Goal: Task Accomplishment & Management: Use online tool/utility

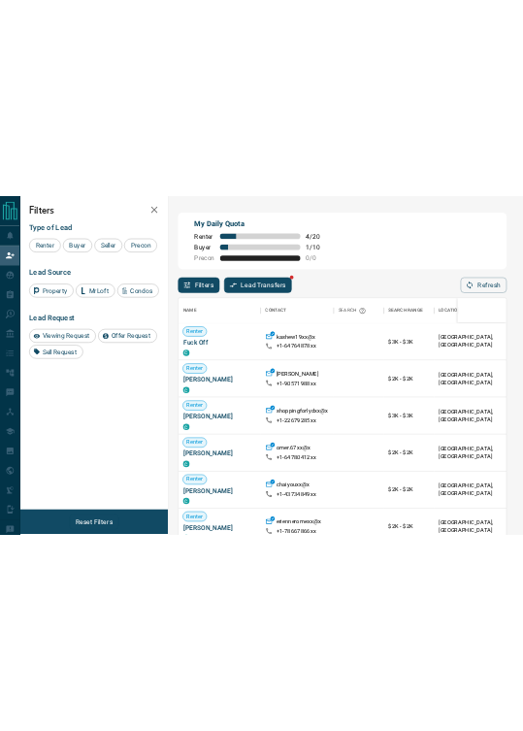
scroll to position [17, 17]
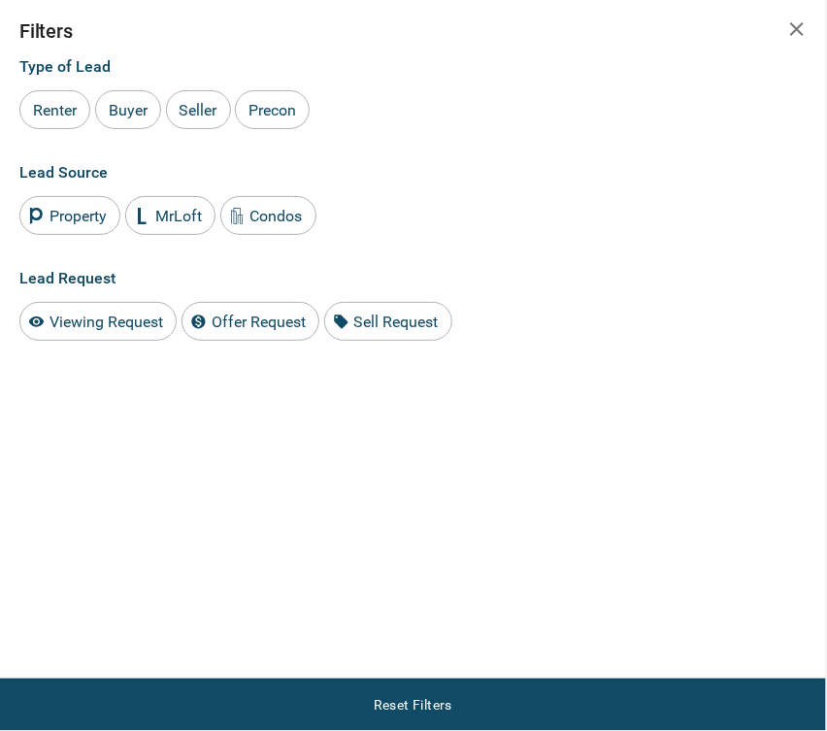
drag, startPoint x: 792, startPoint y: 25, endPoint x: 762, endPoint y: 30, distance: 30.5
click at [792, 25] on icon "button" at bounding box center [796, 28] width 23 height 23
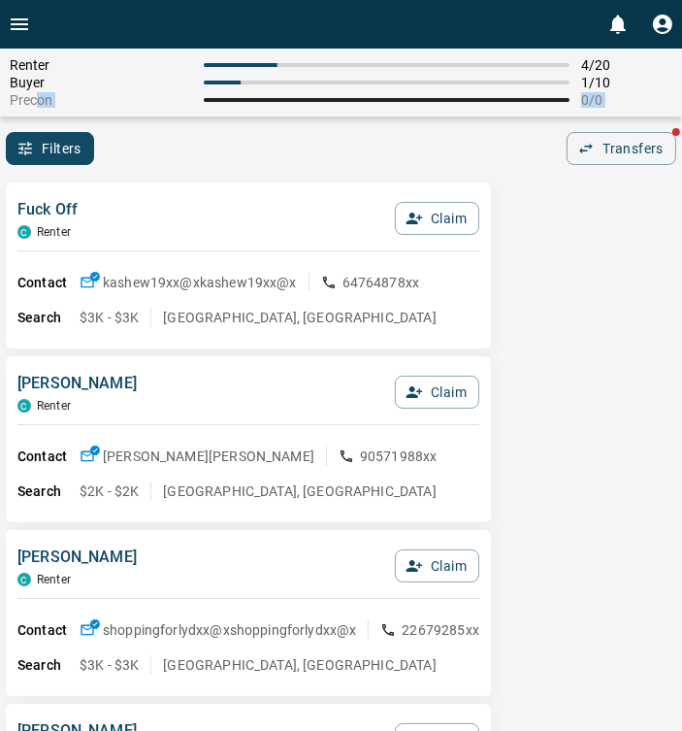
drag, startPoint x: 357, startPoint y: 126, endPoint x: 528, endPoint y: 129, distance: 170.9
click at [528, 129] on div "Renter 4 / 20 Buyer 1 / 10 Precon 0 / 0 Filters 0 Transfers" at bounding box center [341, 107] width 682 height 116
click at [401, 132] on div "Filters 0 Transfers" at bounding box center [341, 148] width 682 height 33
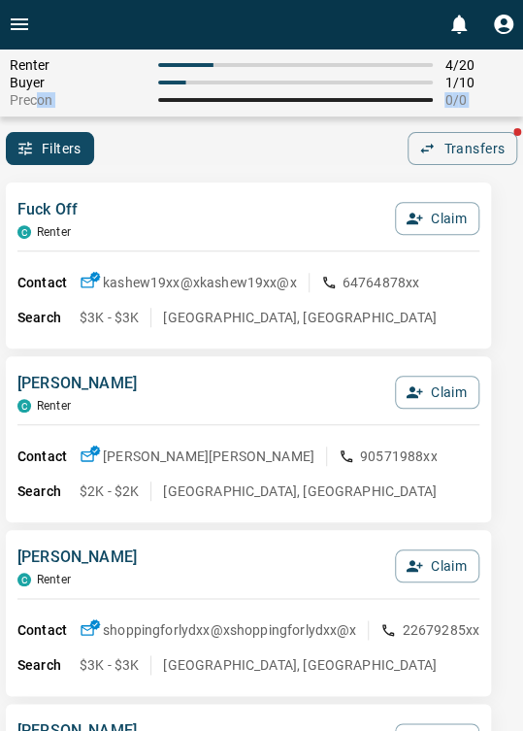
click at [265, 140] on div "Filters 0 Transfers" at bounding box center [261, 148] width 523 height 33
click at [109, 183] on div "Fuck Off C Renter Claim Contact kashew19xx@x kashew19xx@x 64764878xx Search $3K…" at bounding box center [248, 266] width 485 height 166
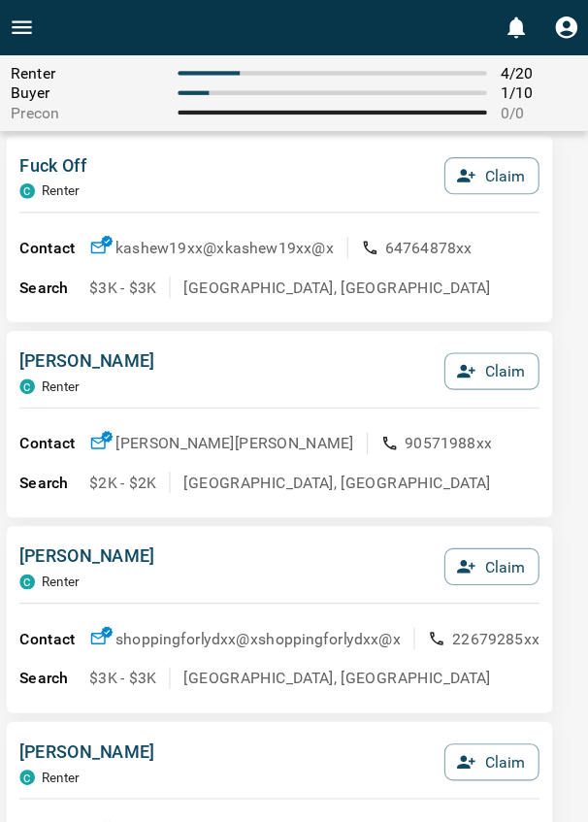
scroll to position [0, 0]
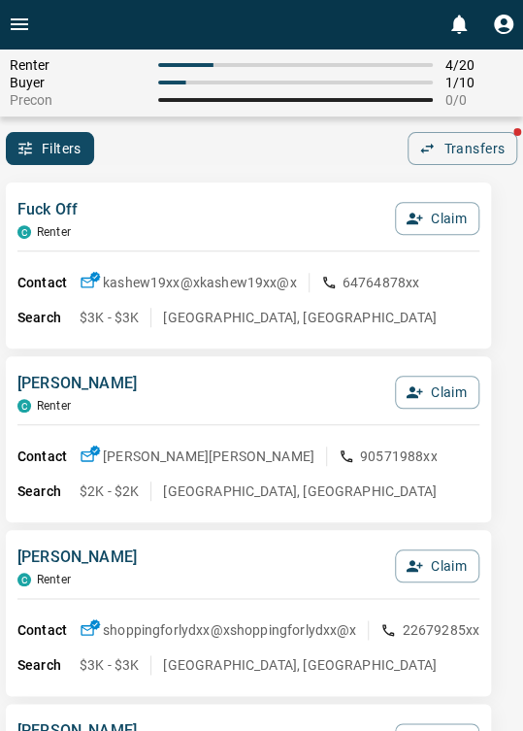
click at [98, 157] on div "Filters 0 Transfers" at bounding box center [261, 148] width 523 height 33
click at [116, 183] on div "Fuck Off C Renter Claim Contact kashew19xx@x kashew19xx@x 64764878xx Search $3K…" at bounding box center [248, 266] width 485 height 166
click at [208, 203] on div "Fuck Off C Renter Claim" at bounding box center [248, 224] width 462 height 52
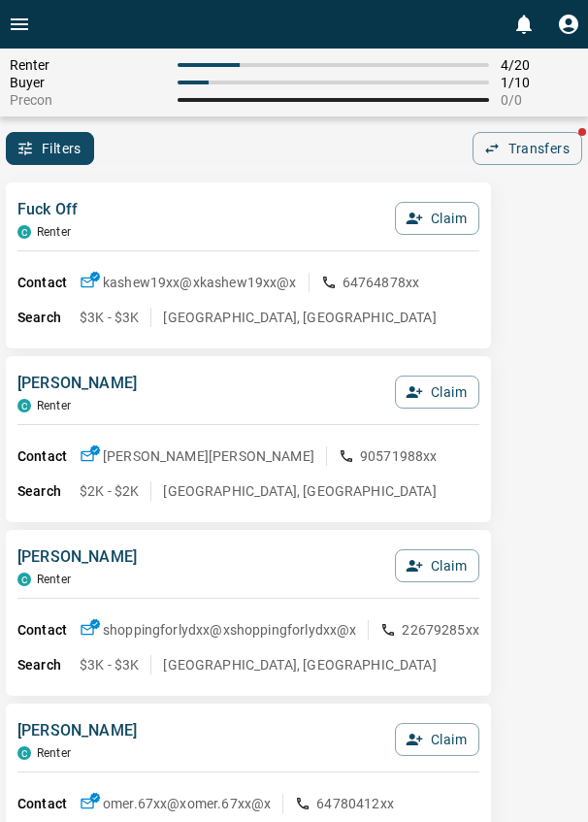
click at [98, 150] on div "Filters 0 Transfers" at bounding box center [294, 148] width 588 height 33
click at [163, 157] on div "Filters 0 Transfers" at bounding box center [294, 148] width 588 height 33
click at [130, 164] on div "Filters 0 Transfers" at bounding box center [294, 148] width 588 height 33
click at [202, 186] on div "Fuck Off C Renter Claim Contact kashew19xx@x kashew19xx@x 64764878xx Search $3K…" at bounding box center [248, 266] width 485 height 166
click at [183, 164] on div "Filters 0 Transfers" at bounding box center [294, 148] width 588 height 33
